Goal: Task Accomplishment & Management: Complete application form

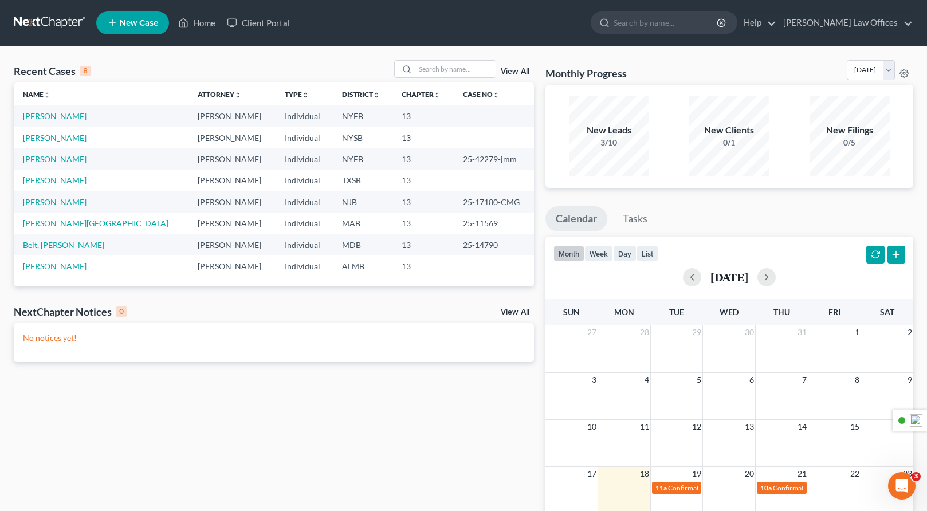
click at [70, 118] on link "[PERSON_NAME]" at bounding box center [55, 116] width 64 height 10
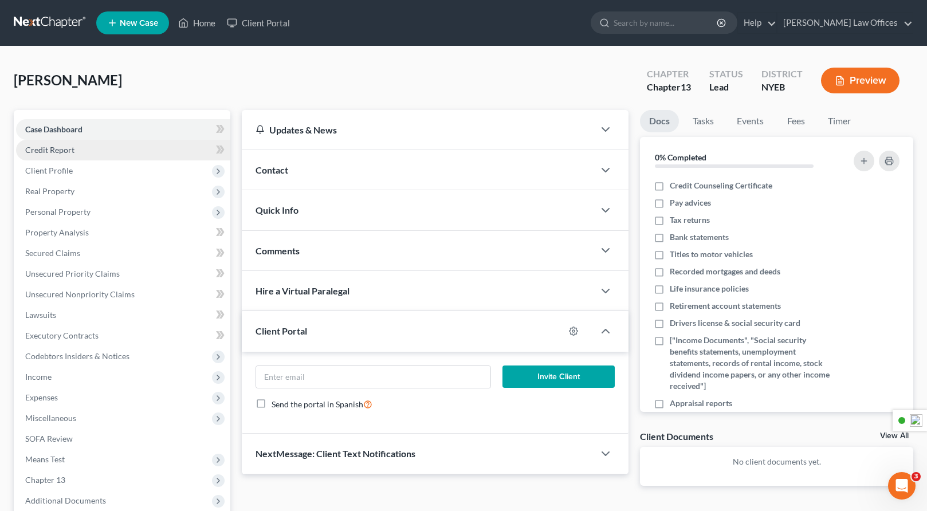
click at [70, 152] on span "Credit Report" at bounding box center [49, 150] width 49 height 10
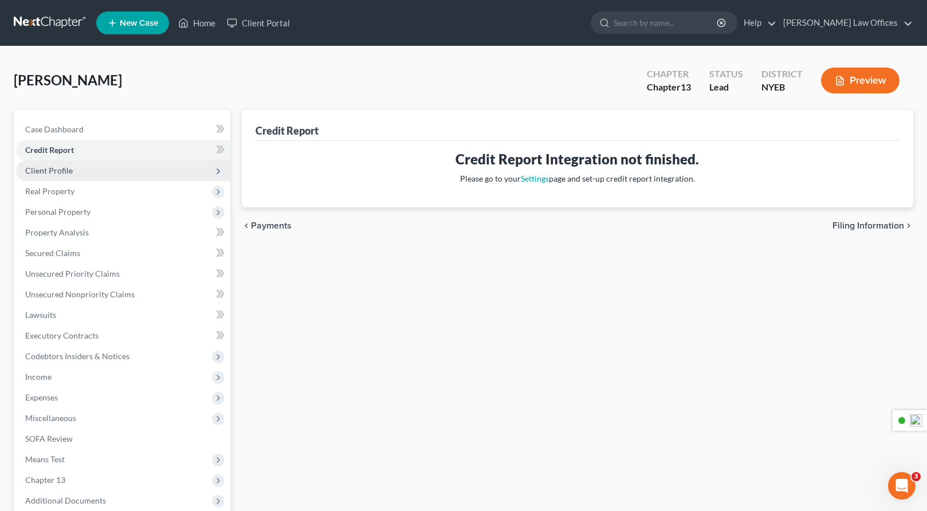
click at [69, 169] on span "Client Profile" at bounding box center [49, 171] width 48 height 10
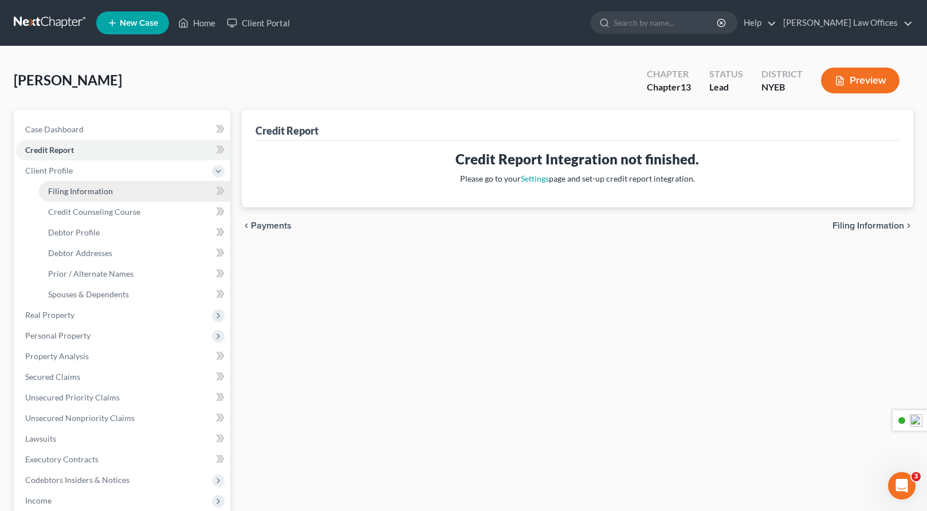
click at [79, 191] on span "Filing Information" at bounding box center [80, 191] width 65 height 10
select select "1"
select select "0"
select select "3"
select select "35"
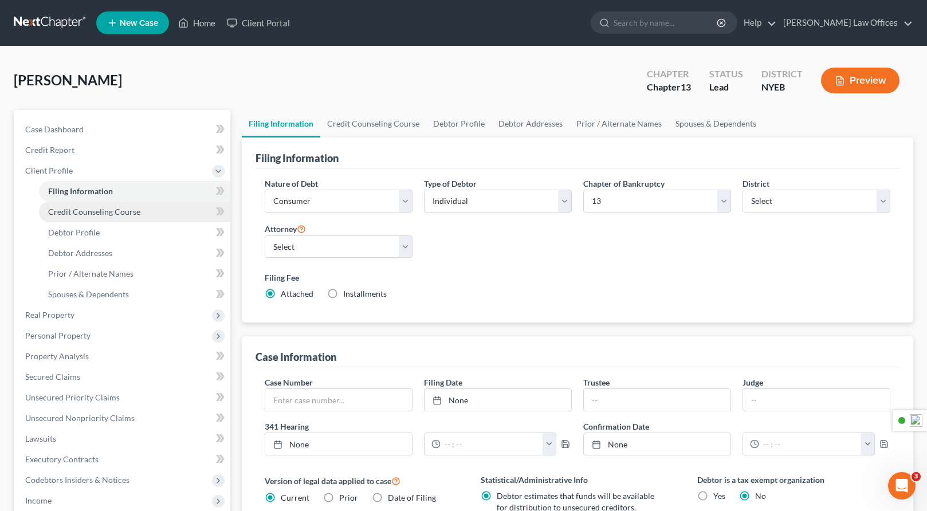
click at [91, 214] on span "Credit Counseling Course" at bounding box center [94, 212] width 92 height 10
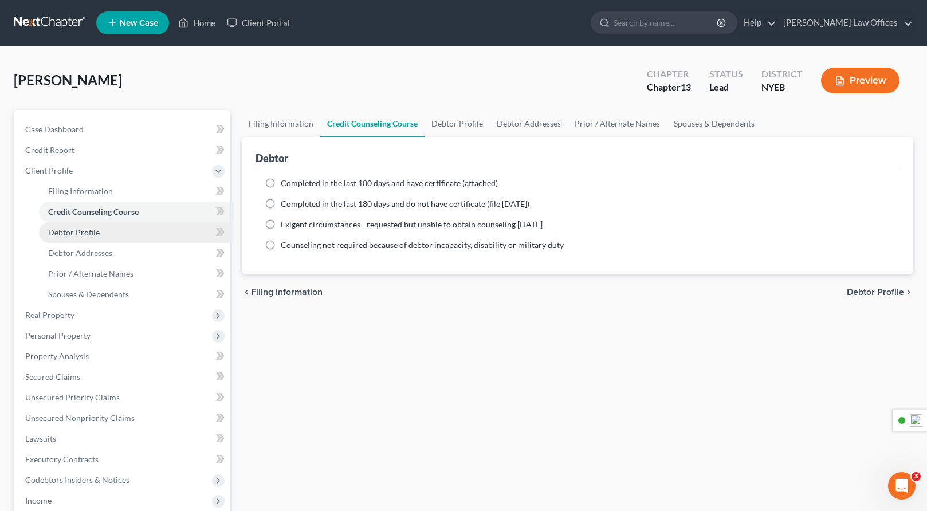
scroll to position [9, 0]
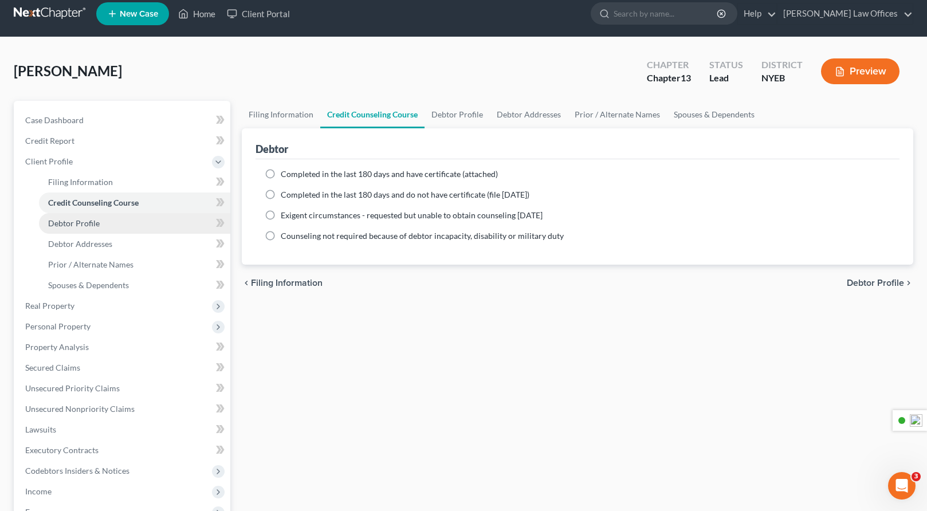
click at [92, 222] on span "Debtor Profile" at bounding box center [74, 223] width 52 height 10
select select "0"
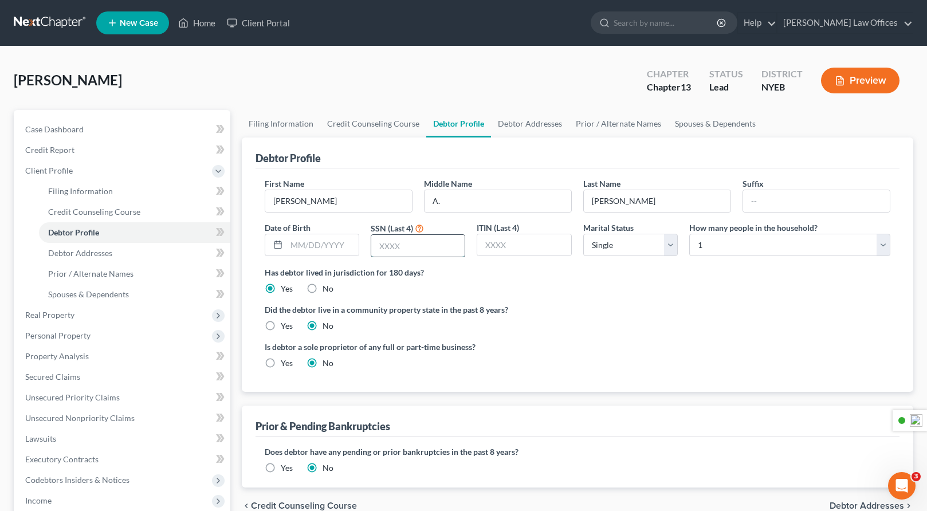
click at [398, 243] on input "text" at bounding box center [417, 246] width 93 height 22
click at [134, 22] on span "New Case" at bounding box center [139, 23] width 38 height 9
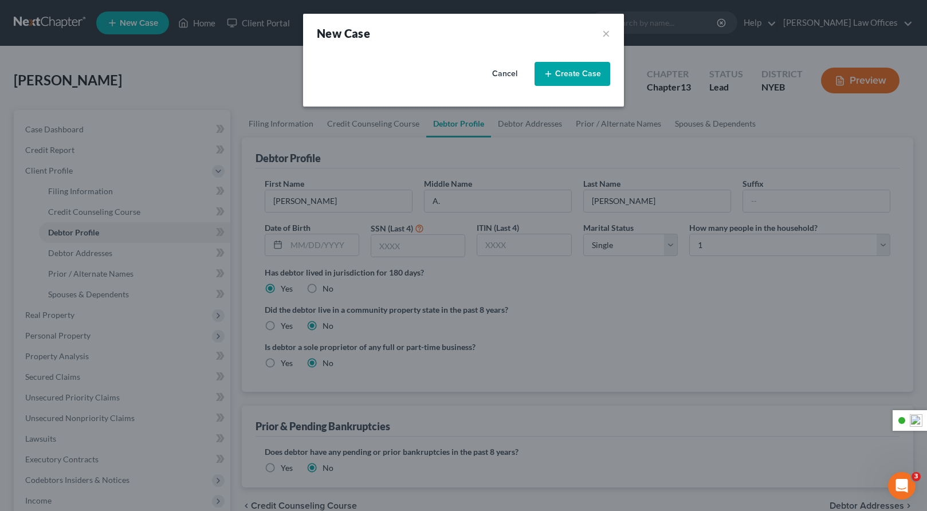
select select "53"
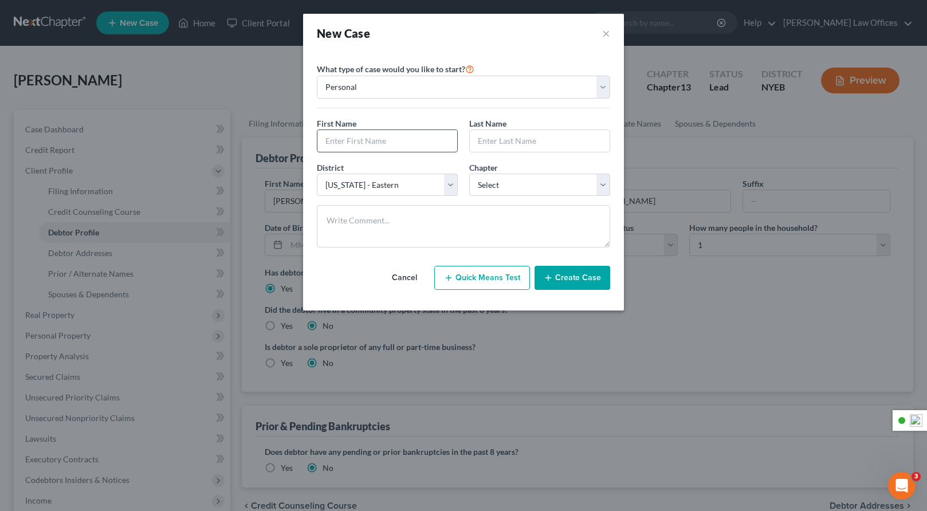
click at [352, 140] on input "text" at bounding box center [388, 141] width 140 height 22
type input "[PERSON_NAME]"
click at [453, 188] on select "Select [US_STATE] - [GEOGRAPHIC_DATA] [US_STATE] - [GEOGRAPHIC_DATA][US_STATE] …" at bounding box center [387, 185] width 141 height 23
select select "55"
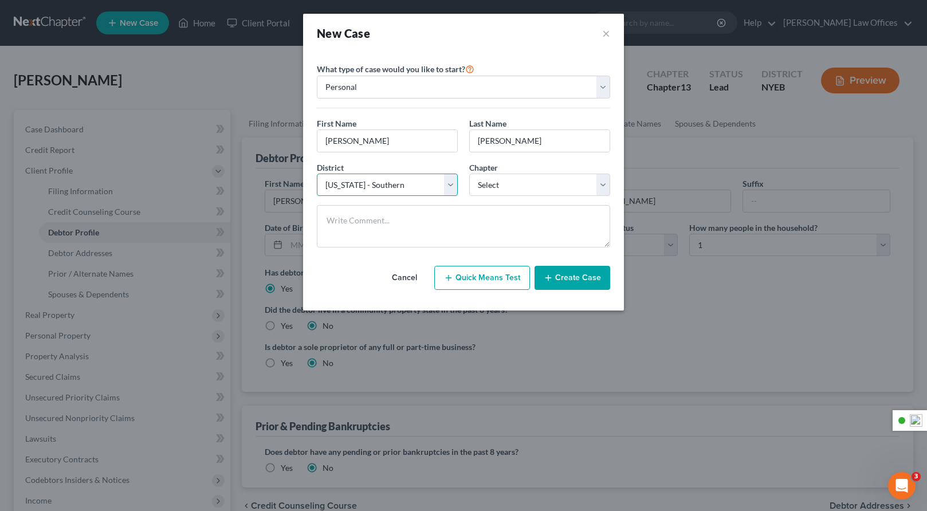
click at [317, 174] on select "Select [US_STATE] - [GEOGRAPHIC_DATA] [US_STATE] - [GEOGRAPHIC_DATA][US_STATE] …" at bounding box center [387, 185] width 141 height 23
click at [501, 186] on select "Select 7 11 12 13" at bounding box center [539, 185] width 141 height 23
select select "3"
click at [469, 174] on select "Select 7 11 12 13" at bounding box center [539, 185] width 141 height 23
click at [574, 279] on button "Create Case" at bounding box center [573, 278] width 76 height 24
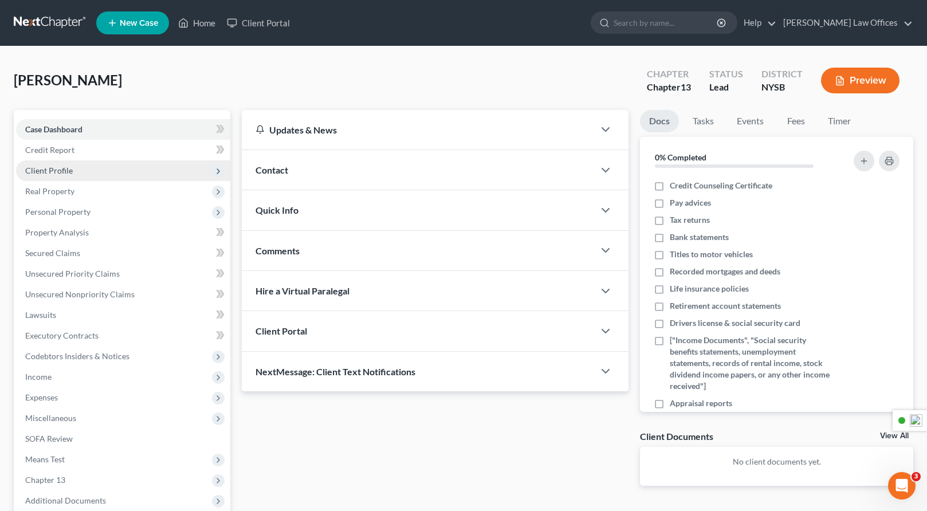
click at [65, 170] on span "Client Profile" at bounding box center [49, 171] width 48 height 10
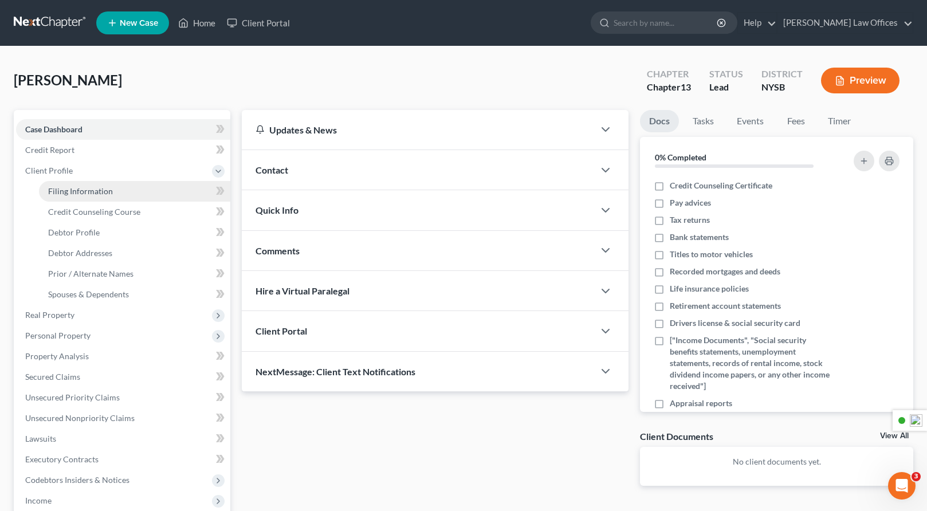
click at [91, 193] on span "Filing Information" at bounding box center [80, 191] width 65 height 10
select select "1"
select select "0"
select select "3"
select select "55"
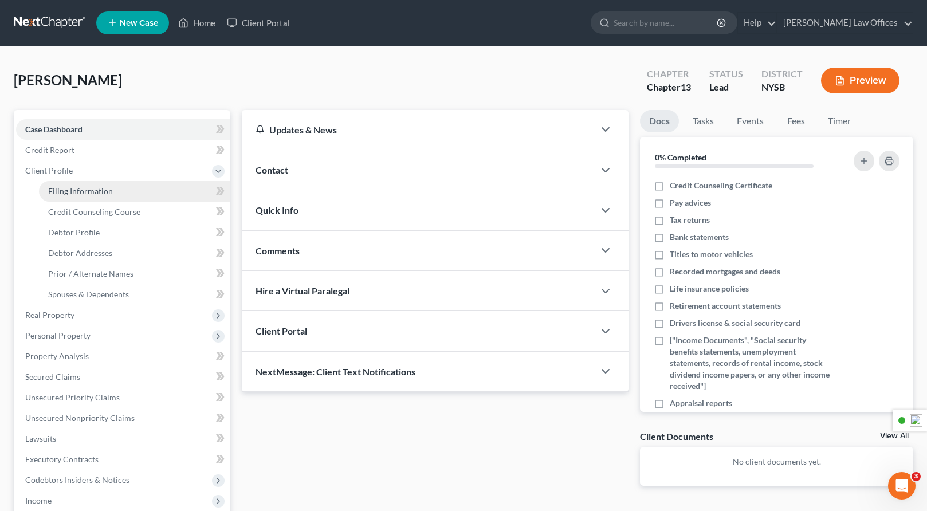
select select "0"
select select "22"
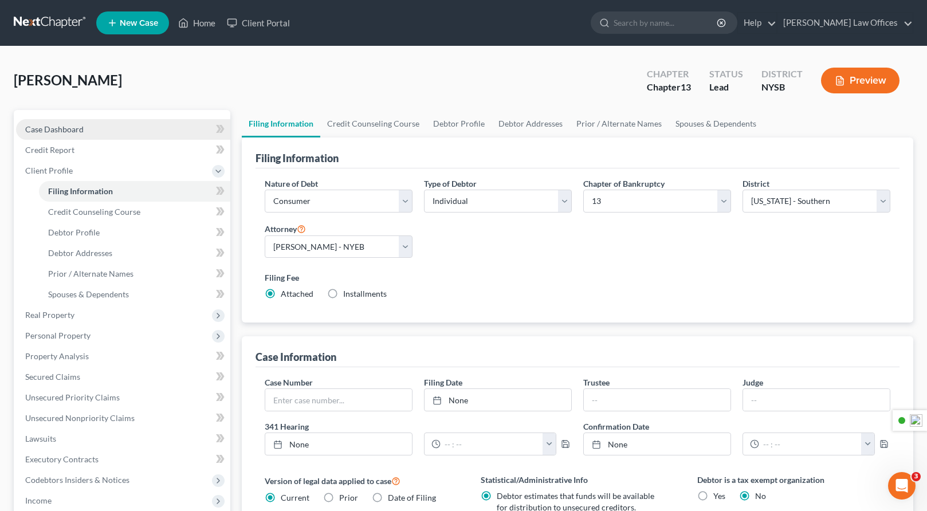
click at [69, 134] on link "Case Dashboard" at bounding box center [123, 129] width 214 height 21
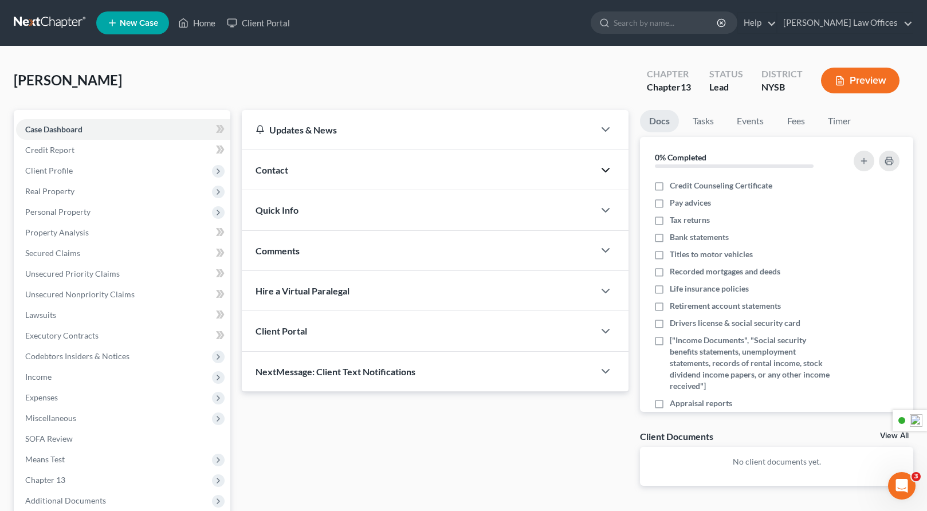
click at [608, 171] on icon "button" at bounding box center [606, 170] width 14 height 14
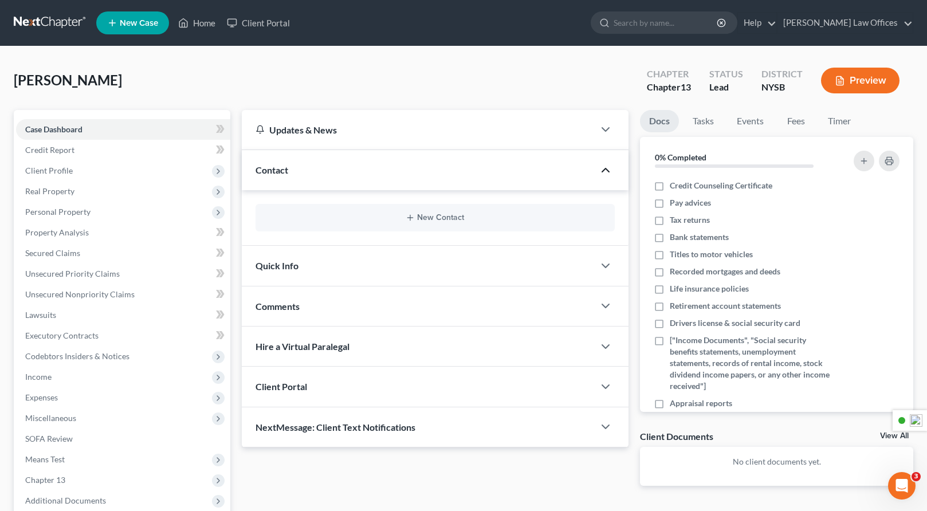
click at [608, 171] on icon "button" at bounding box center [606, 170] width 14 height 14
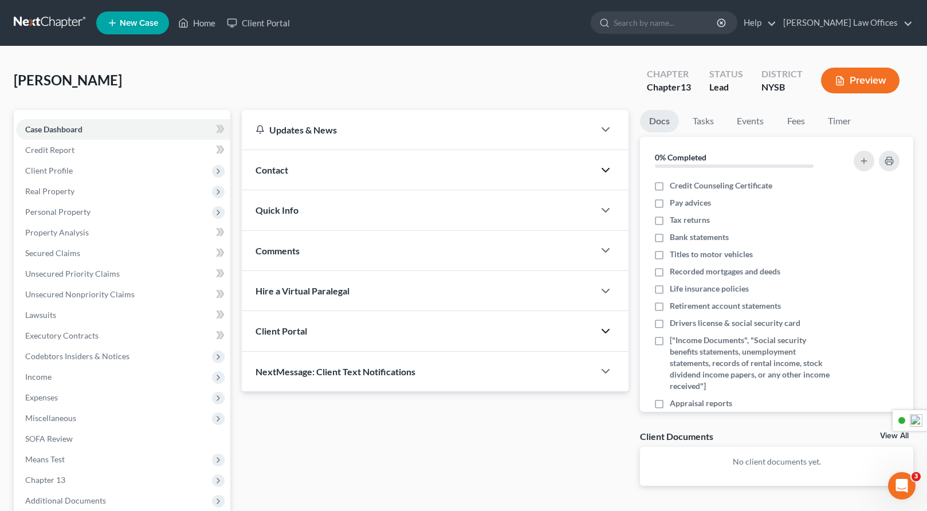
click at [608, 331] on icon "button" at bounding box center [606, 331] width 14 height 14
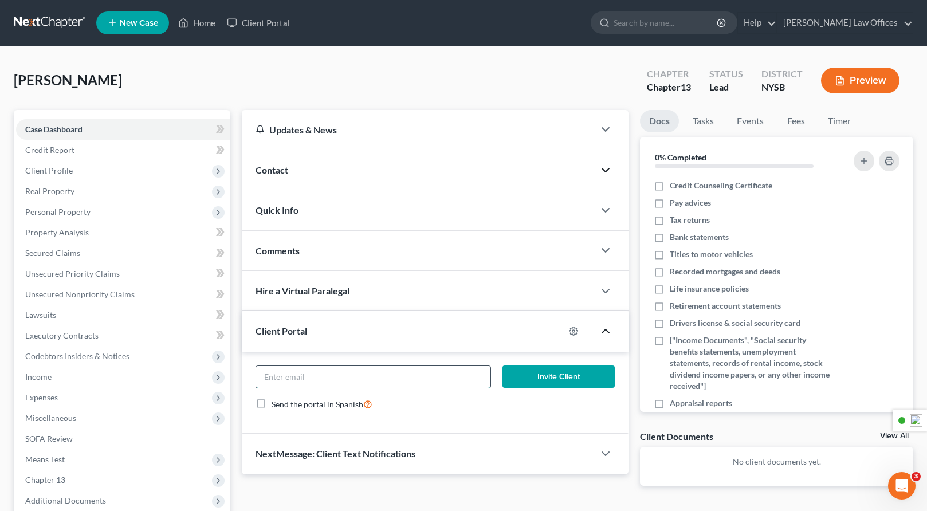
click at [322, 377] on input "email" at bounding box center [373, 377] width 235 height 22
paste input "[EMAIL_ADDRESS][DOMAIN_NAME]"
type input "[EMAIL_ADDRESS][DOMAIN_NAME]"
click at [569, 378] on button "Invite Client" at bounding box center [559, 377] width 112 height 23
